Goal: Find specific page/section: Find specific page/section

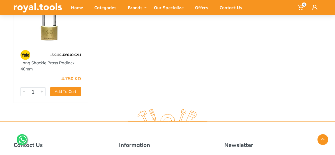
scroll to position [389, 0]
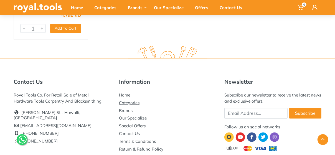
click at [127, 104] on link "Categories" at bounding box center [129, 102] width 21 height 5
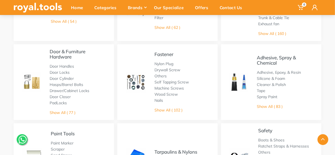
scroll to position [250, 0]
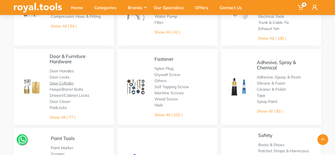
click at [62, 81] on link "Door Cylinder" at bounding box center [62, 83] width 24 height 5
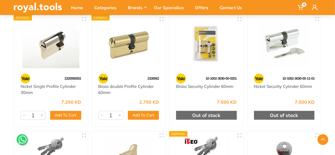
scroll to position [194, 0]
